Goal: Navigation & Orientation: Find specific page/section

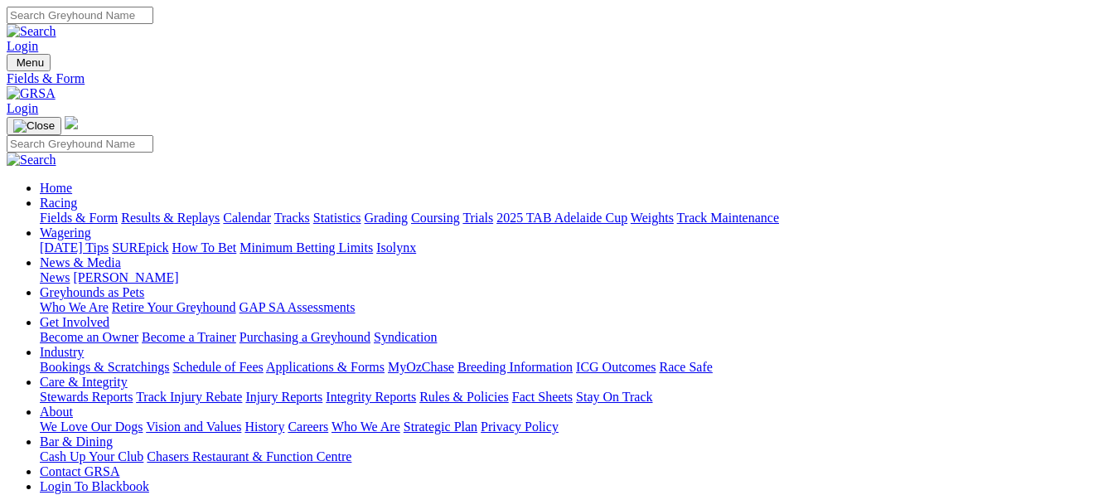
click at [56, 86] on img at bounding box center [31, 93] width 49 height 15
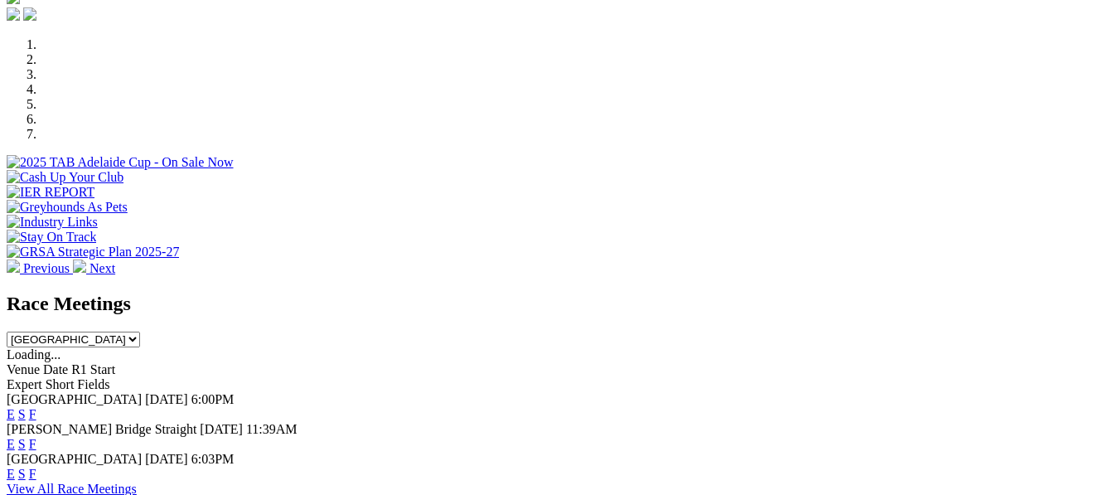
scroll to position [520, 0]
